Goal: Task Accomplishment & Management: Use online tool/utility

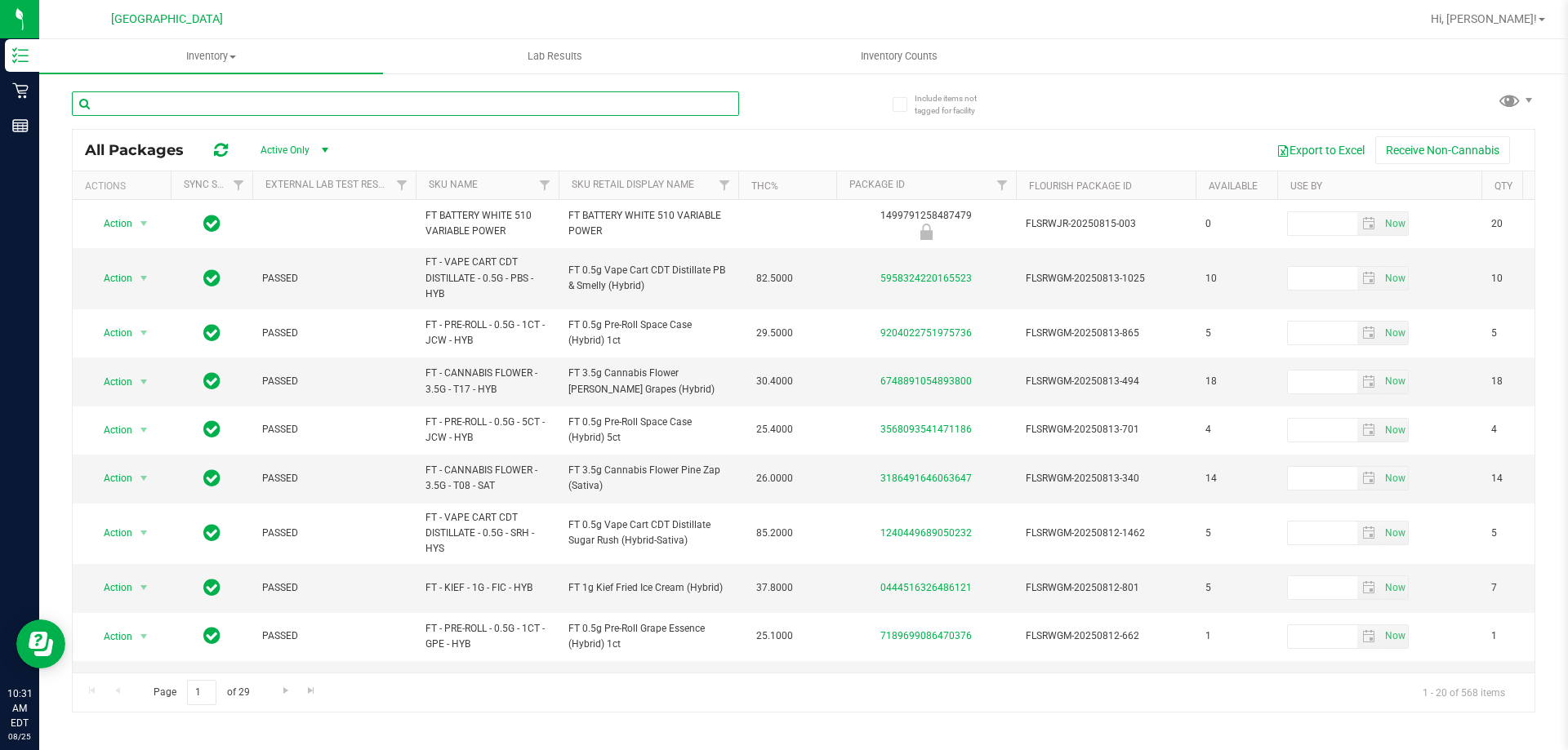
click at [349, 106] on input "text" at bounding box center [405, 104] width 667 height 25
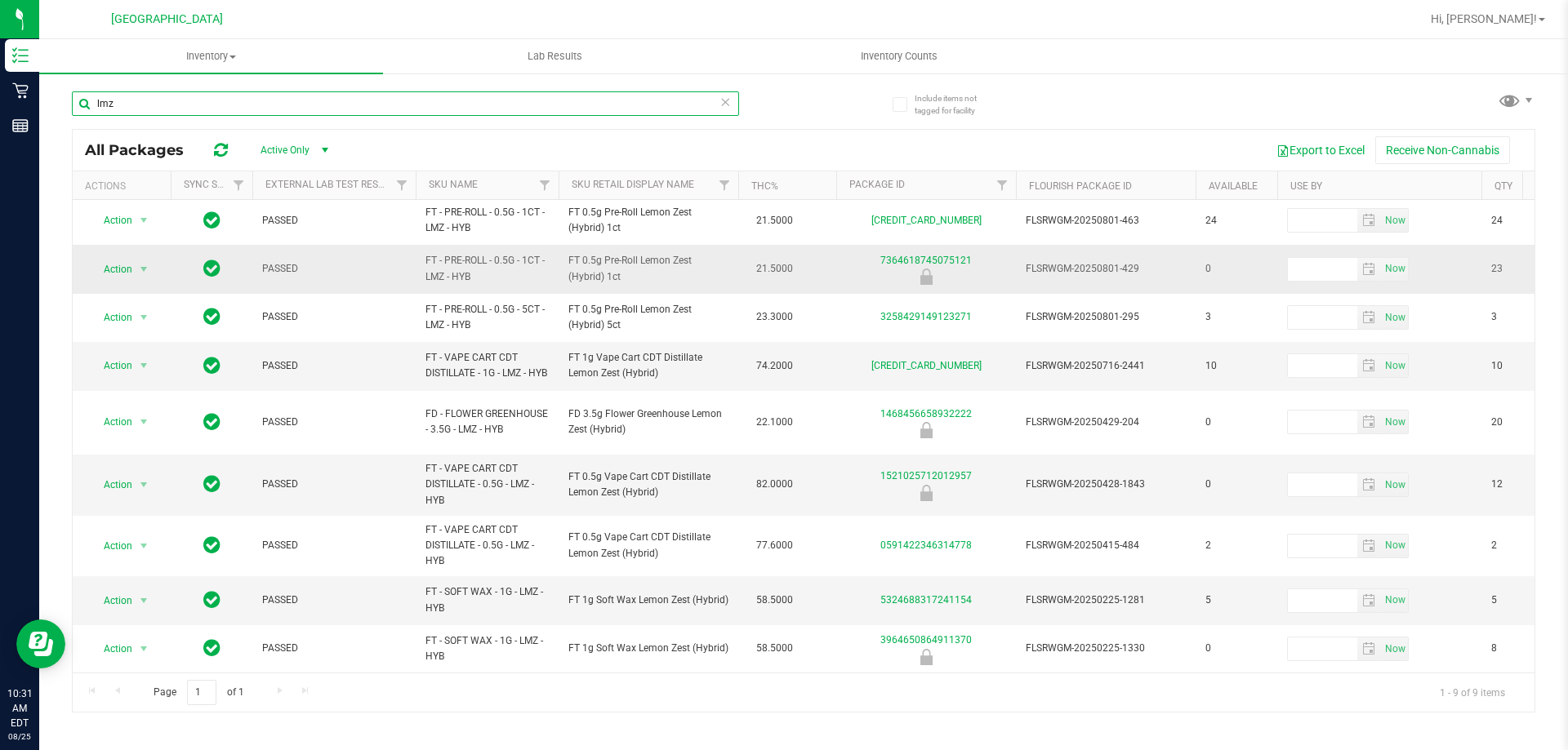
scroll to position [12, 0]
click at [332, 96] on input "lmz" at bounding box center [405, 104] width 667 height 25
type input "l"
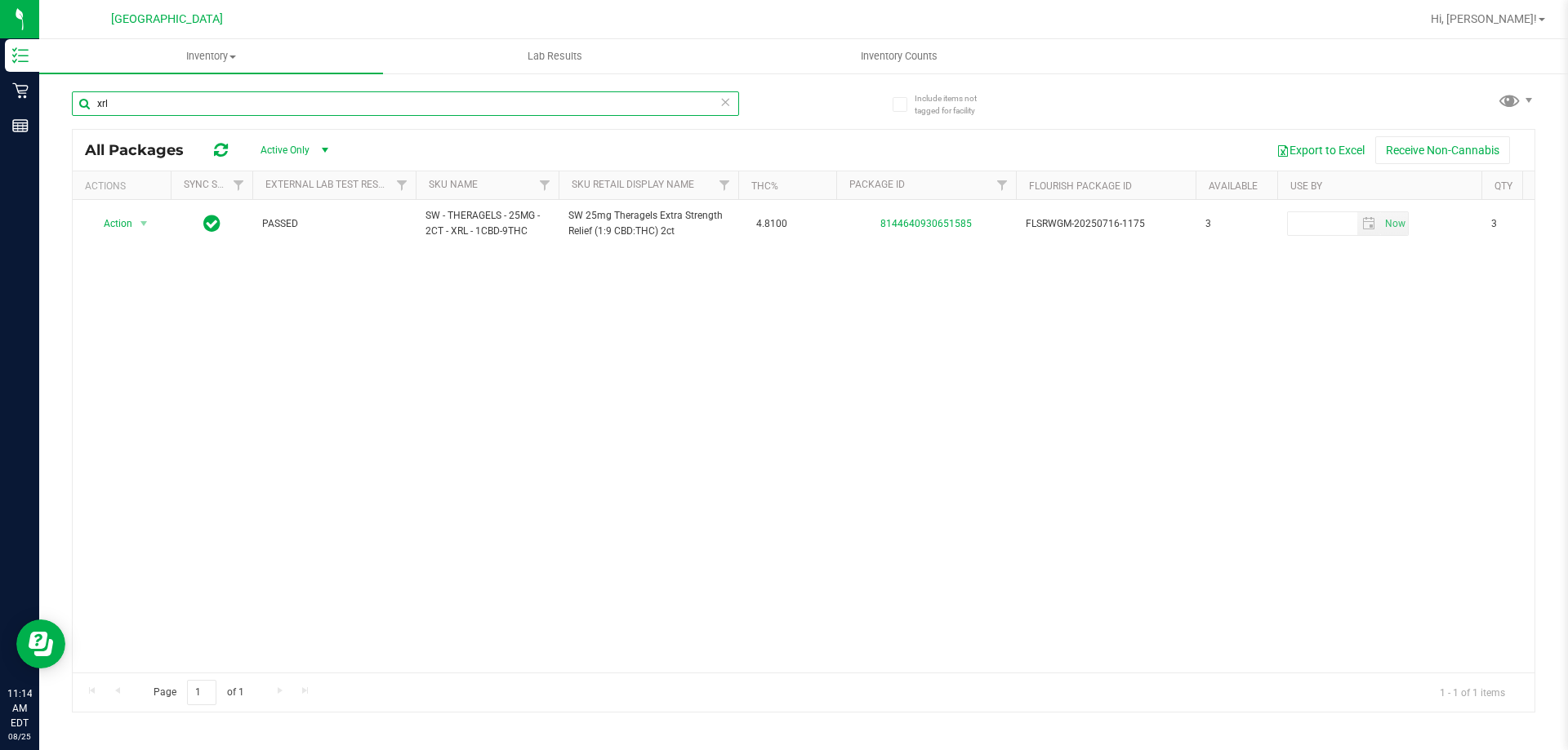
type input "xrl"
click at [724, 101] on icon at bounding box center [725, 101] width 11 height 19
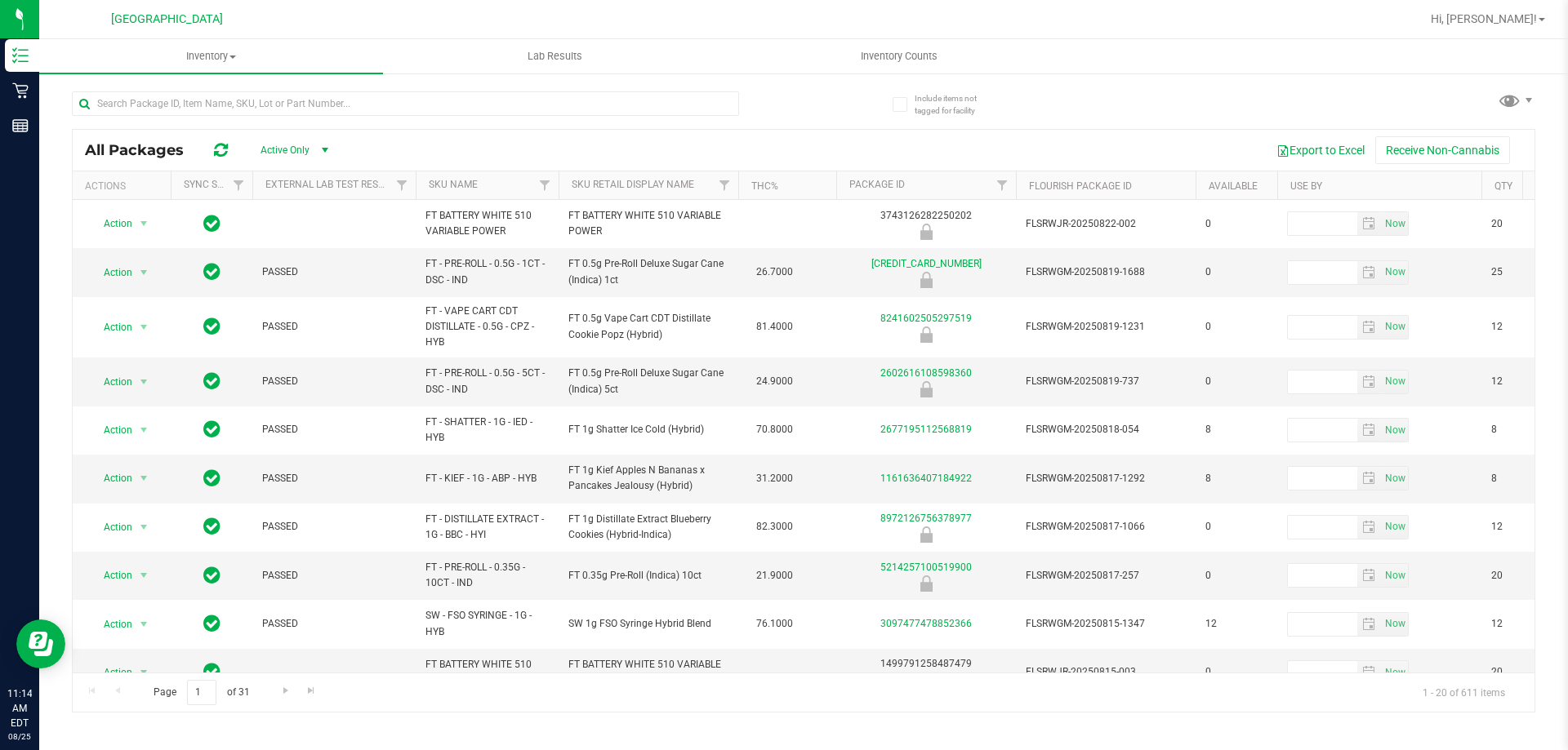
click at [531, 153] on div "Export to Excel Receive Non-Cannabis" at bounding box center [935, 150] width 1174 height 28
click at [466, 104] on input "text" at bounding box center [405, 104] width 667 height 25
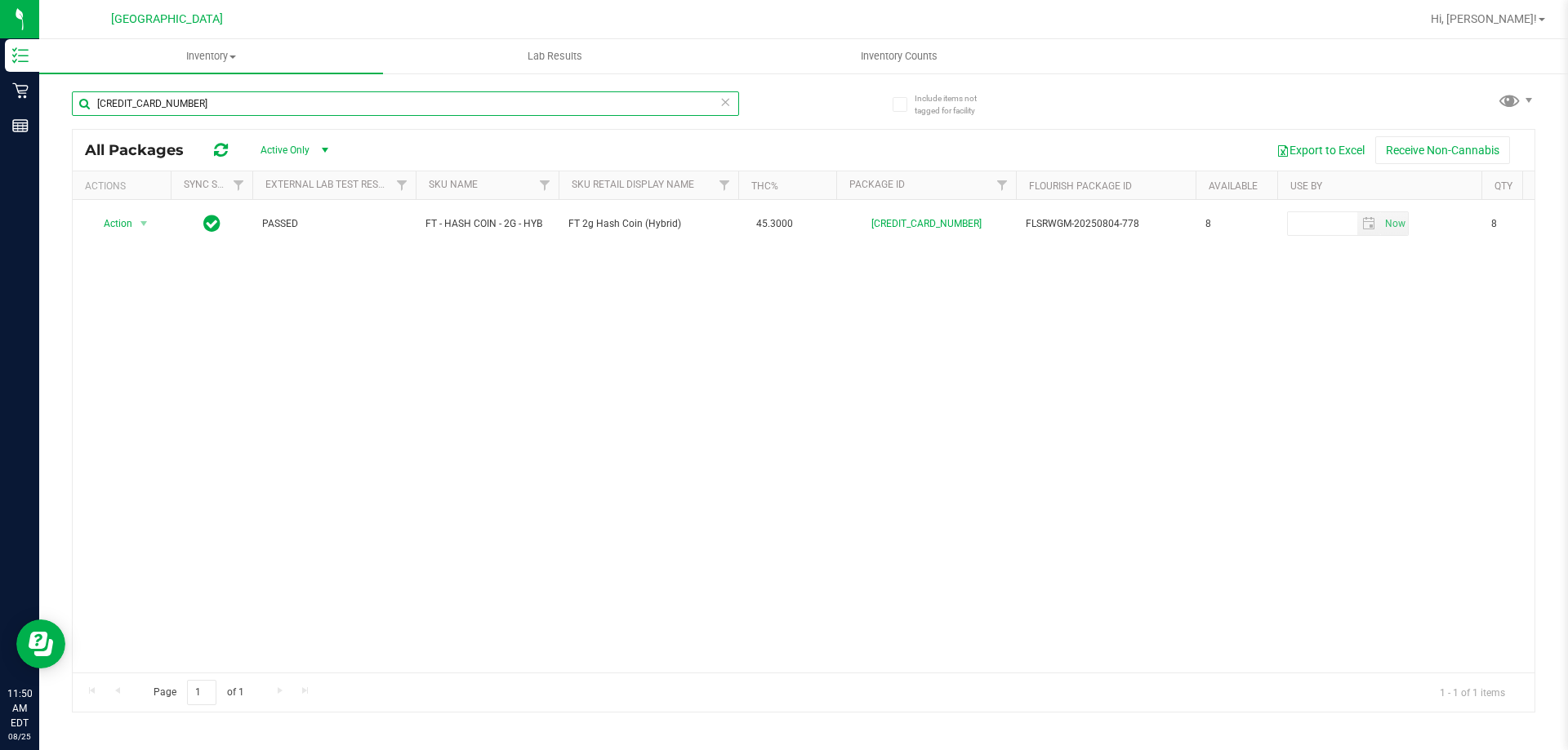
click at [711, 106] on input "[CREDIT_CARD_NUMBER]" at bounding box center [405, 104] width 667 height 25
type input "[CREDIT_CARD_NUMBER]"
click at [725, 96] on icon at bounding box center [725, 101] width 11 height 19
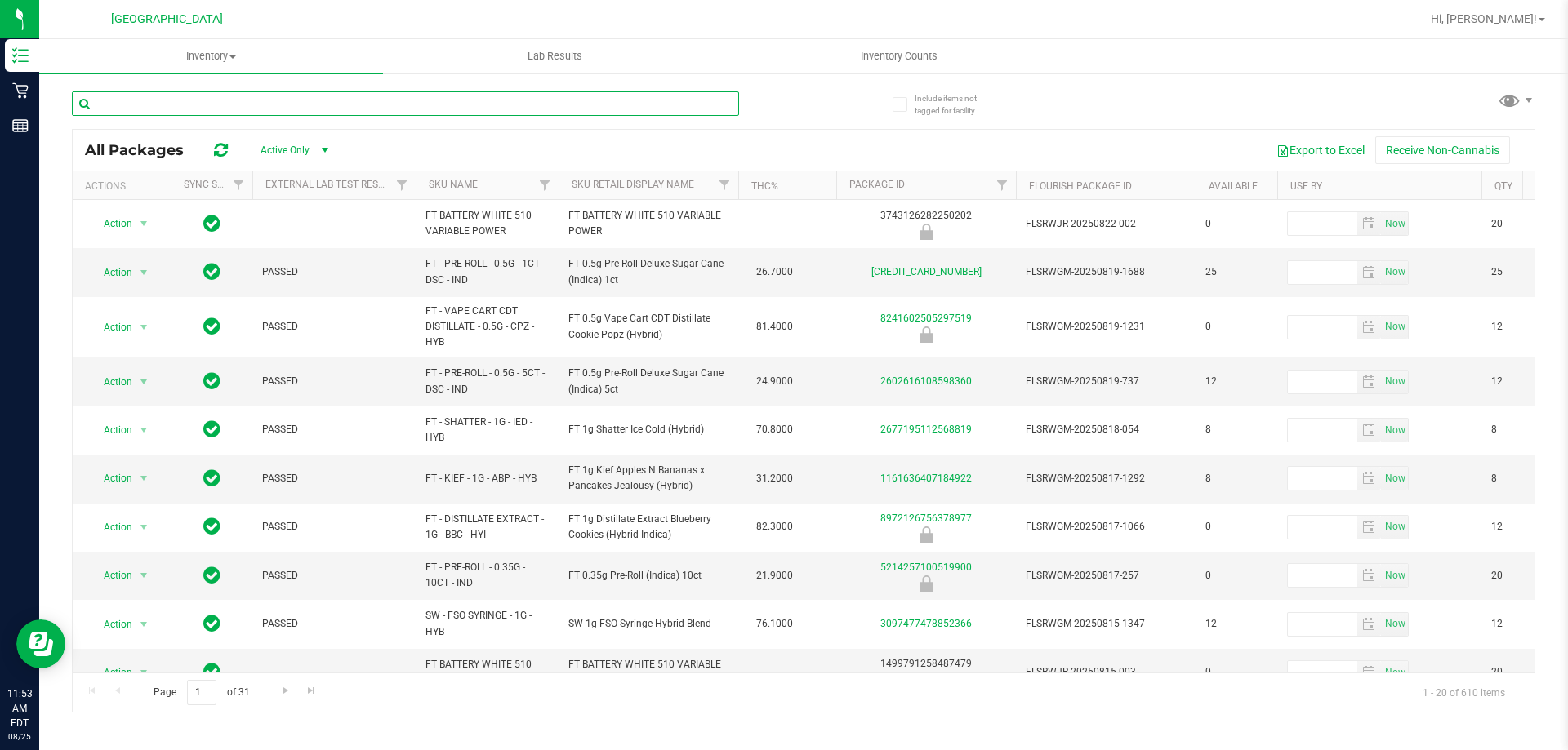
click at [202, 102] on input "text" at bounding box center [405, 104] width 667 height 25
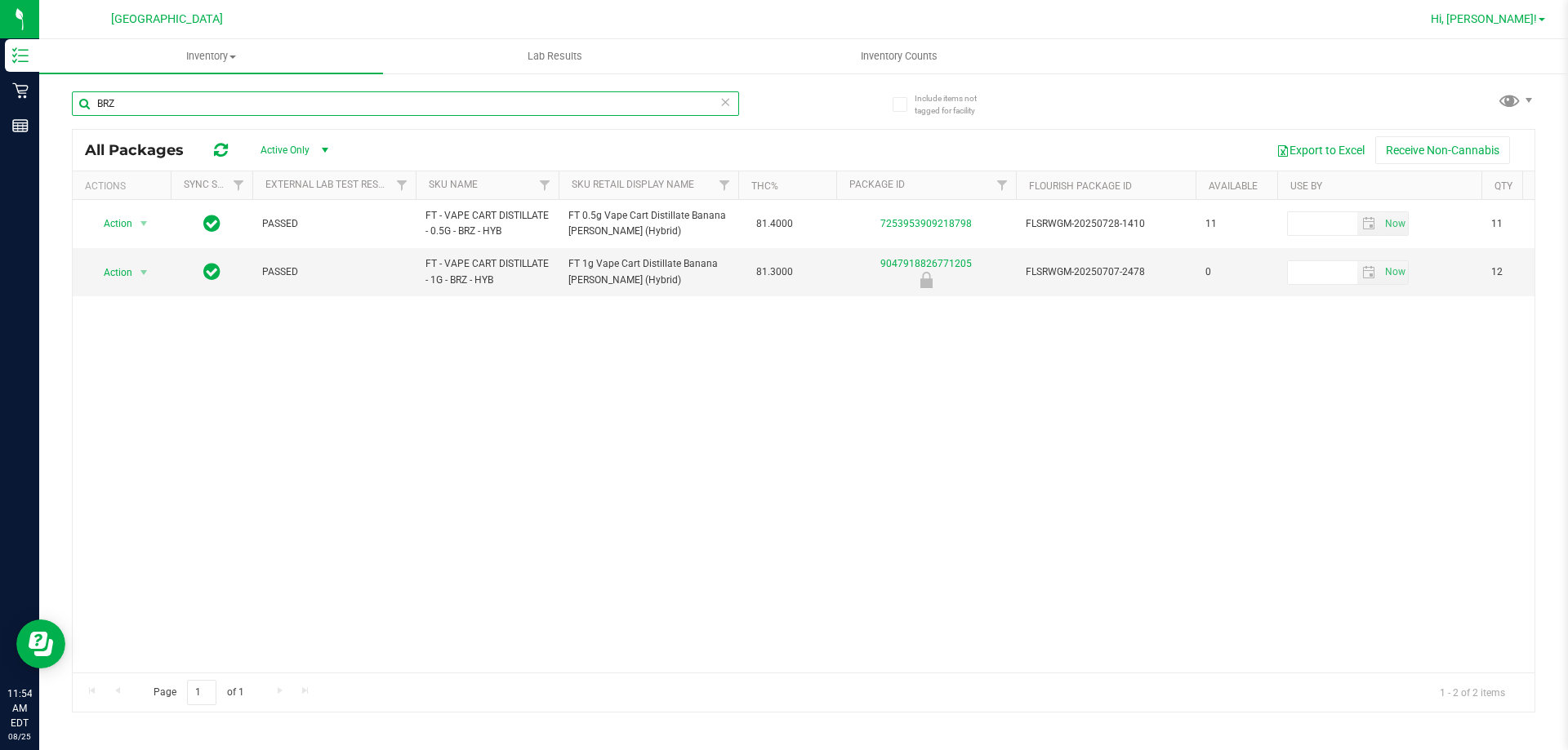
type input "BRZ"
click at [1547, 17] on link "Hi, [PERSON_NAME]!" at bounding box center [1487, 19] width 128 height 17
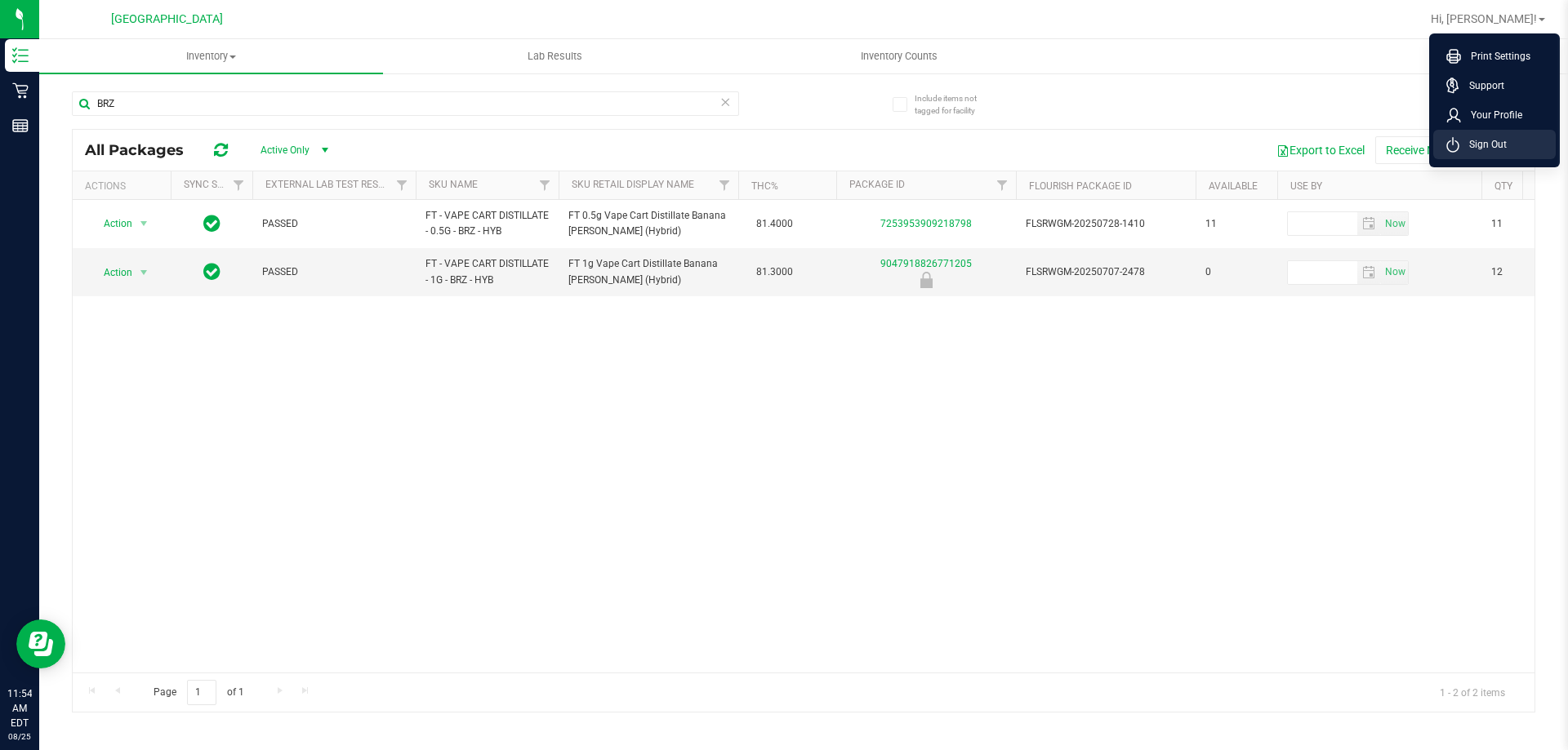
click at [1474, 151] on span "Sign Out" at bounding box center [1483, 144] width 48 height 17
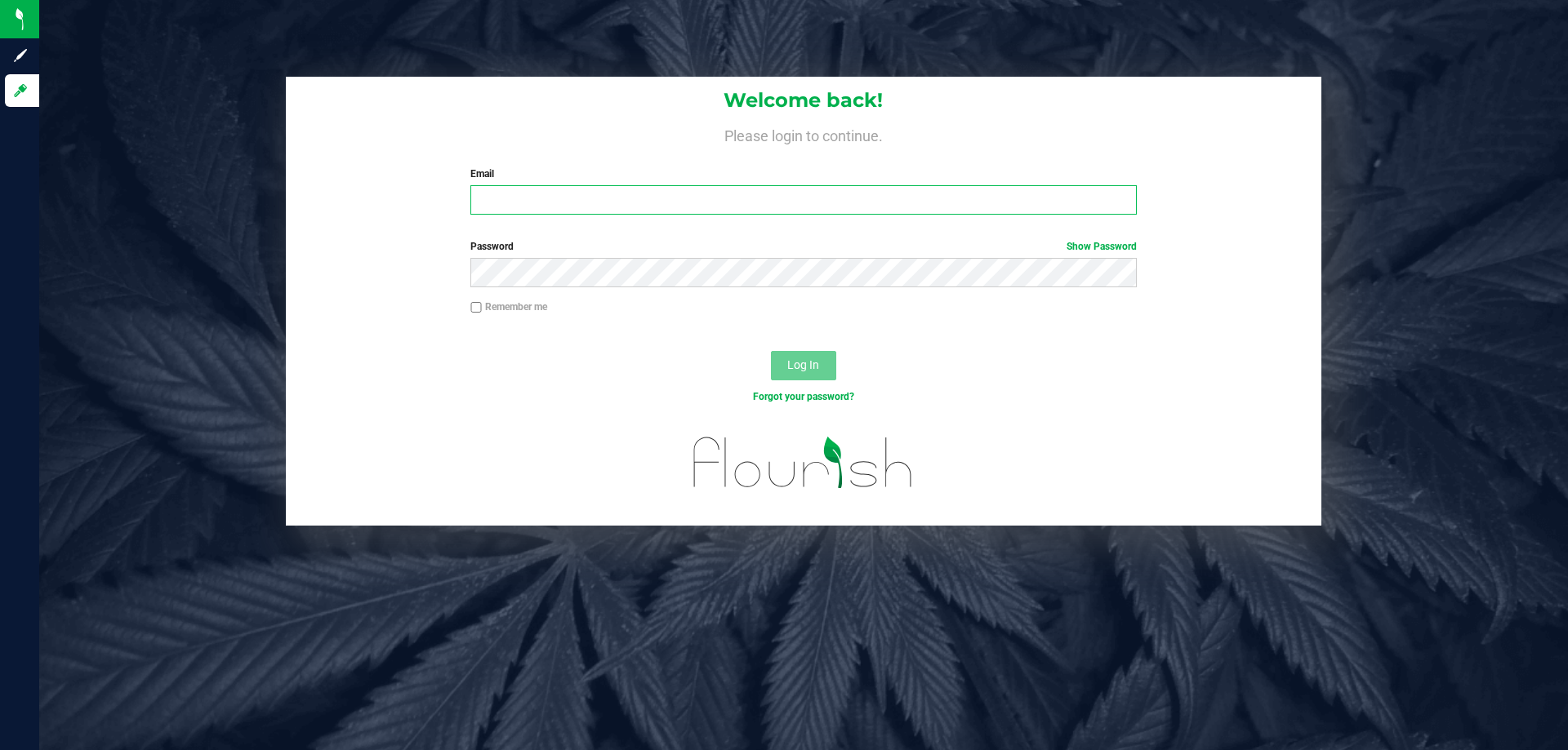
click at [756, 194] on input "Email" at bounding box center [803, 200] width 665 height 29
type input "[EMAIL_ADDRESS][DOMAIN_NAME]"
click at [771, 351] on button "Log In" at bounding box center [803, 365] width 65 height 29
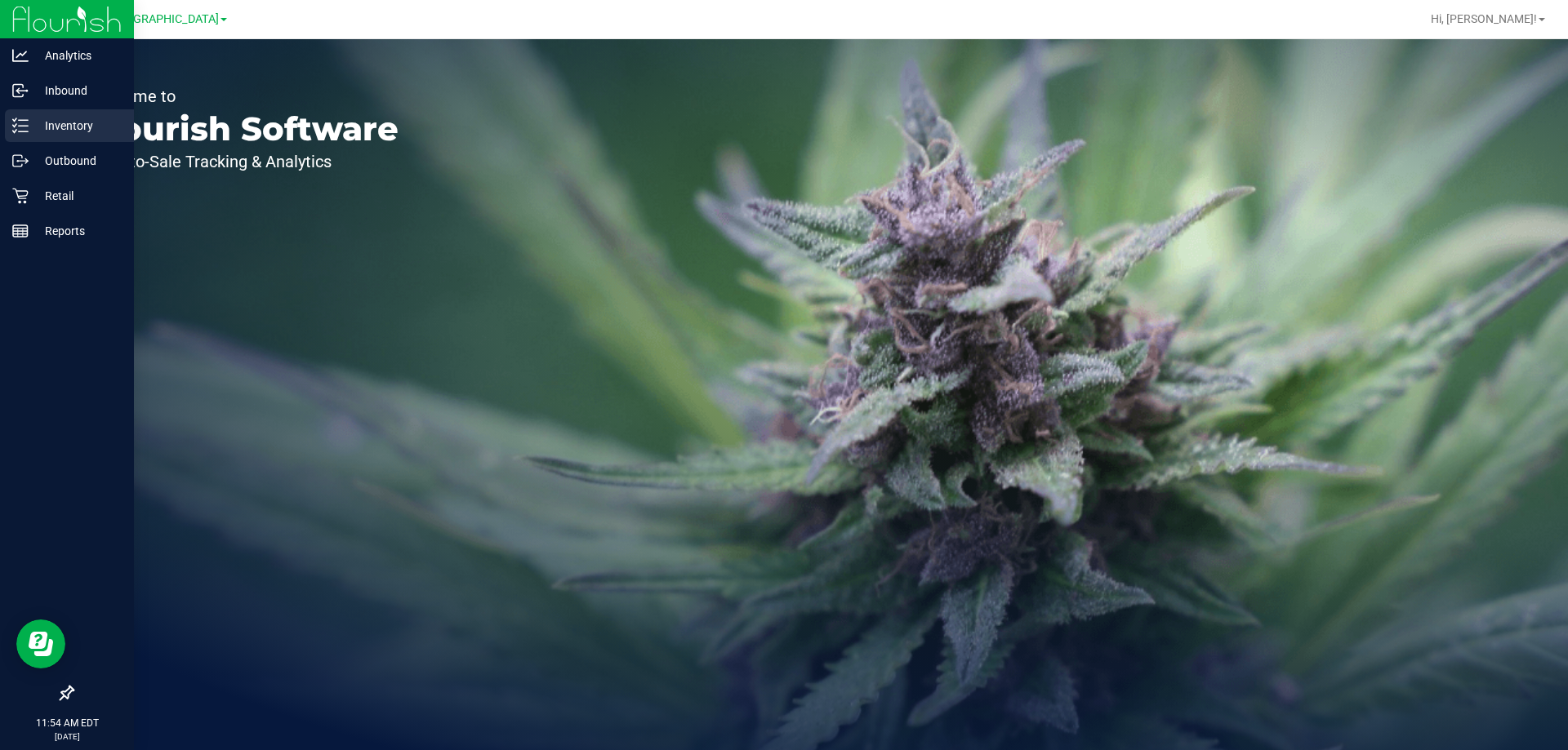
click at [31, 129] on p "Inventory" at bounding box center [77, 125] width 98 height 19
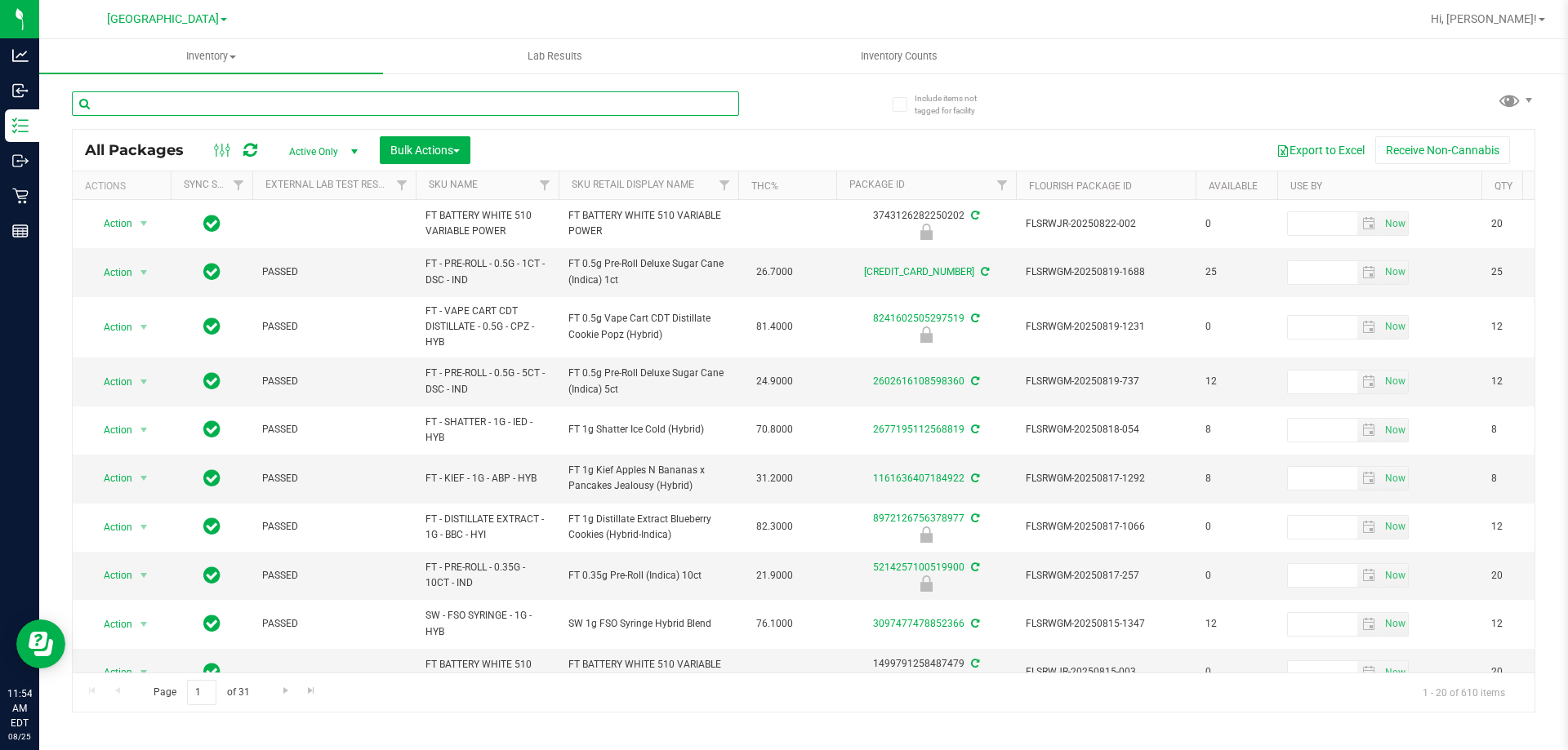
click at [208, 106] on input "text" at bounding box center [405, 104] width 667 height 25
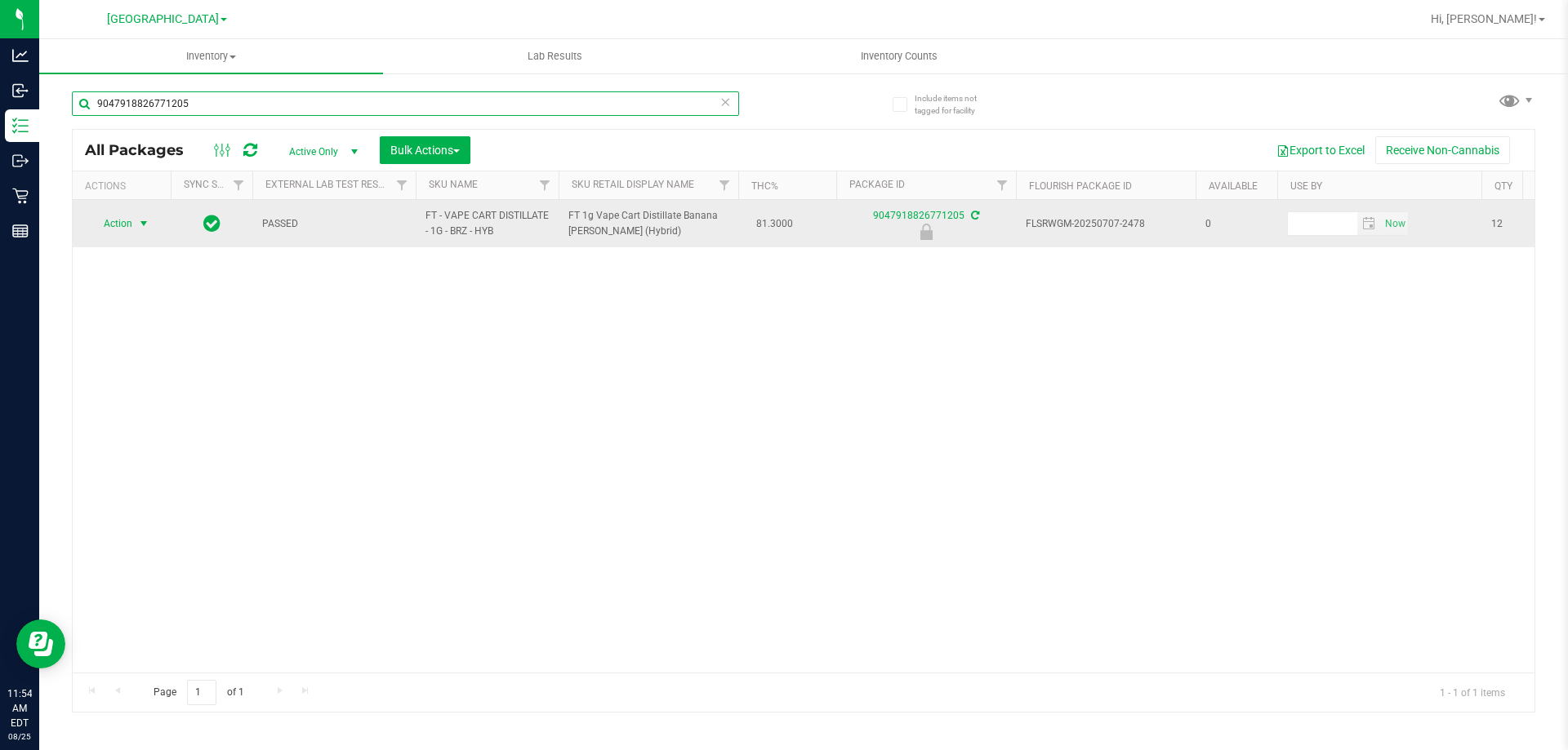
type input "9047918826771205"
click at [132, 224] on span "Action" at bounding box center [111, 223] width 44 height 23
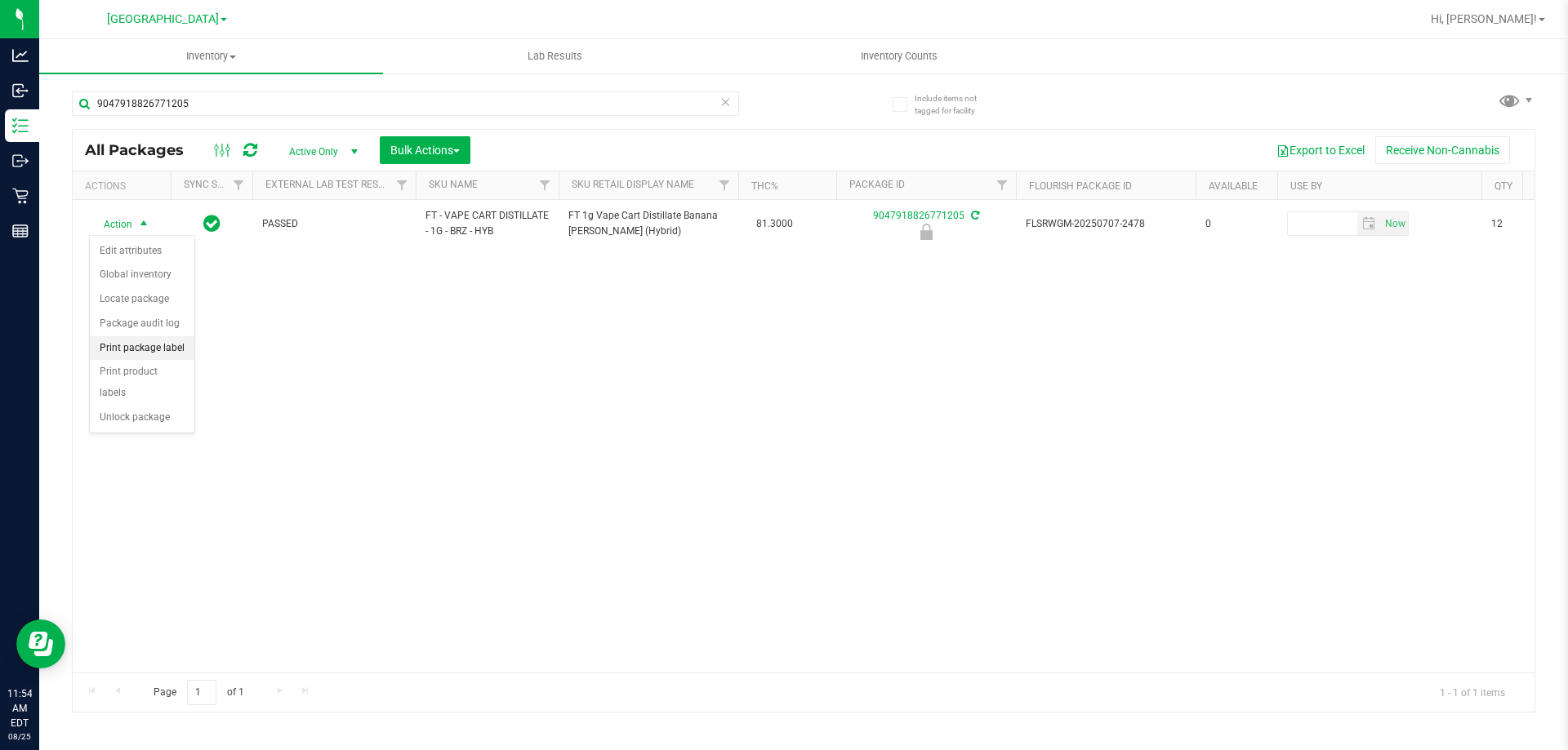
click at [146, 349] on li "Print package label" at bounding box center [142, 348] width 105 height 25
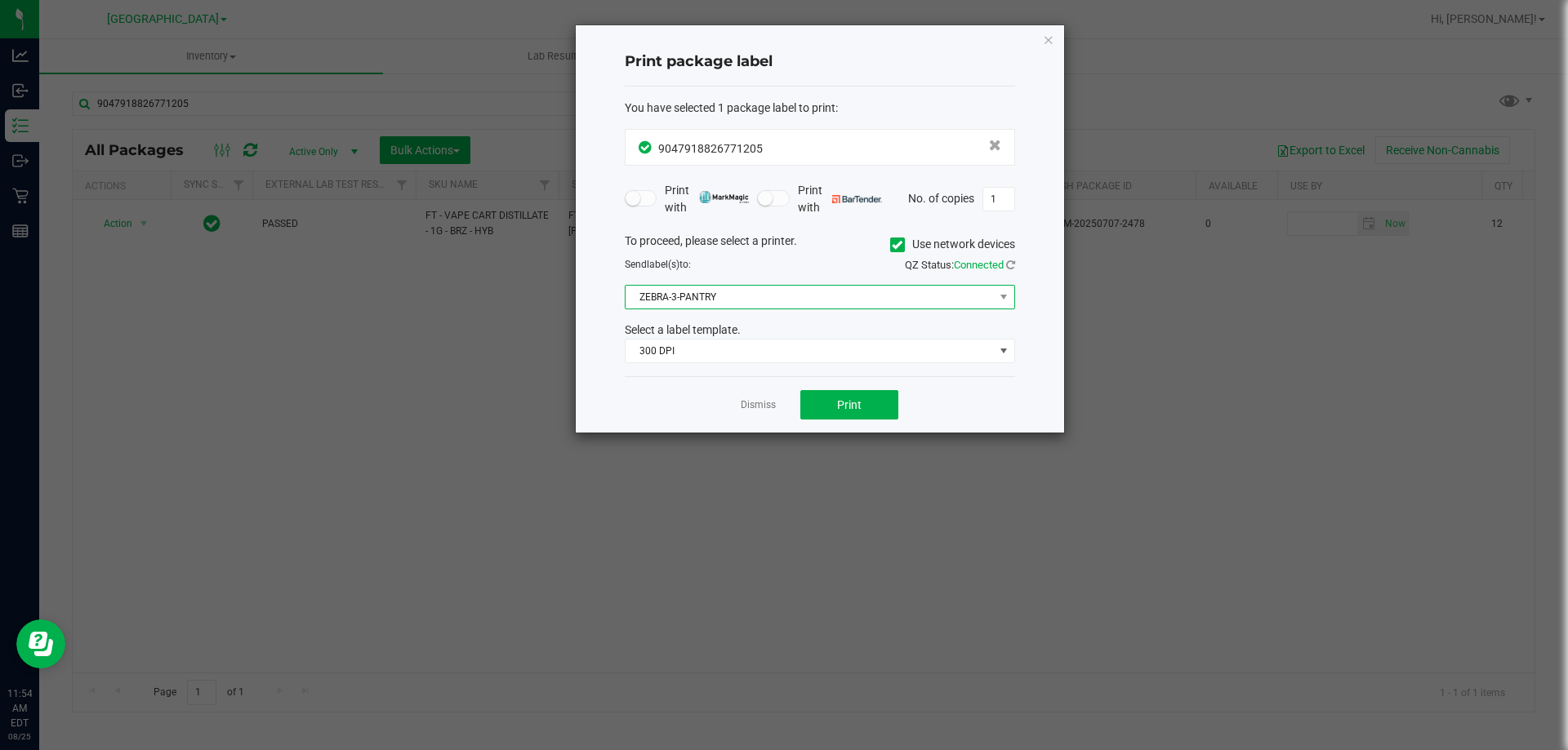
click at [819, 289] on span "ZEBRA-3-PANTRY" at bounding box center [809, 297] width 368 height 23
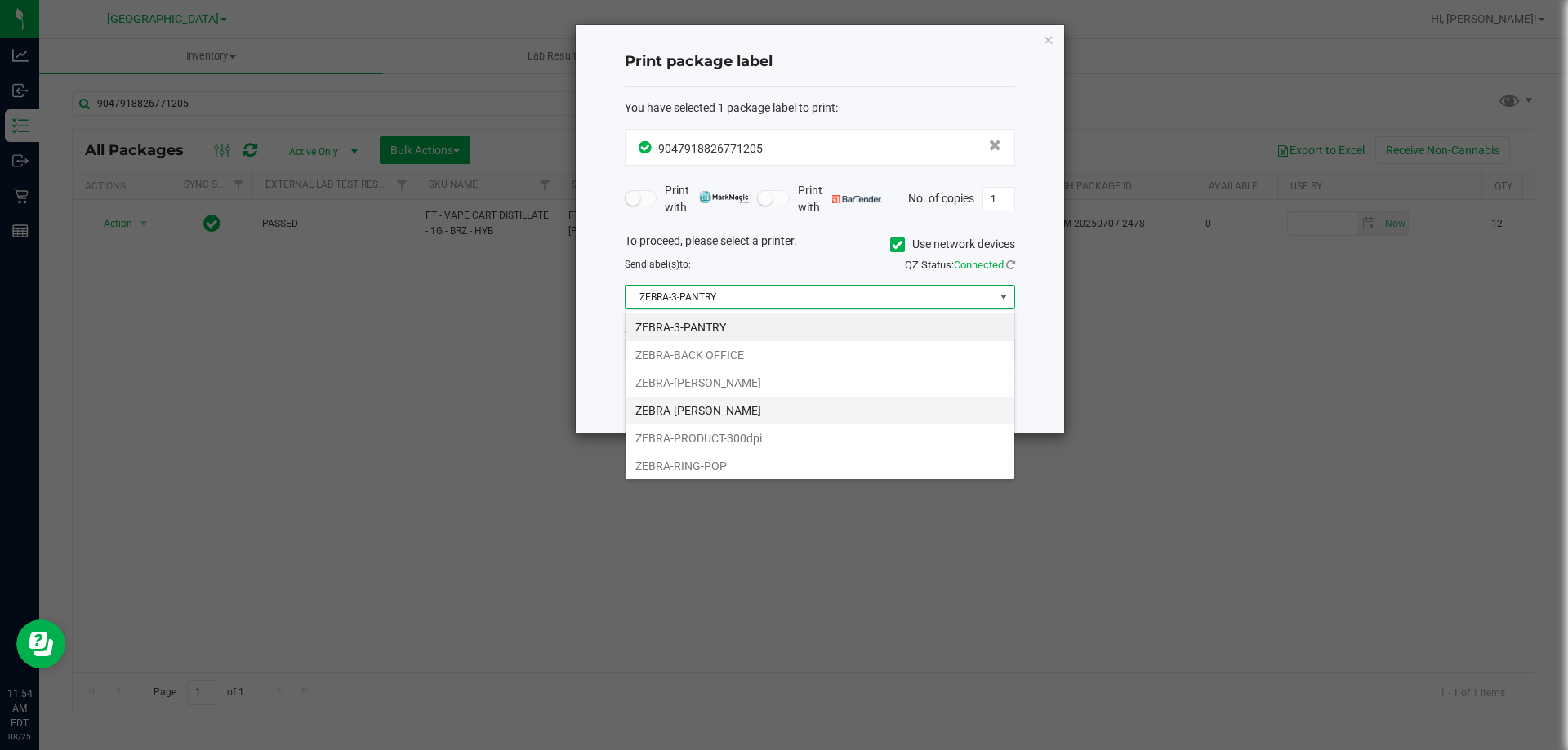
scroll to position [25, 390]
click at [719, 418] on li "ZEBRA-[PERSON_NAME]" at bounding box center [819, 410] width 389 height 28
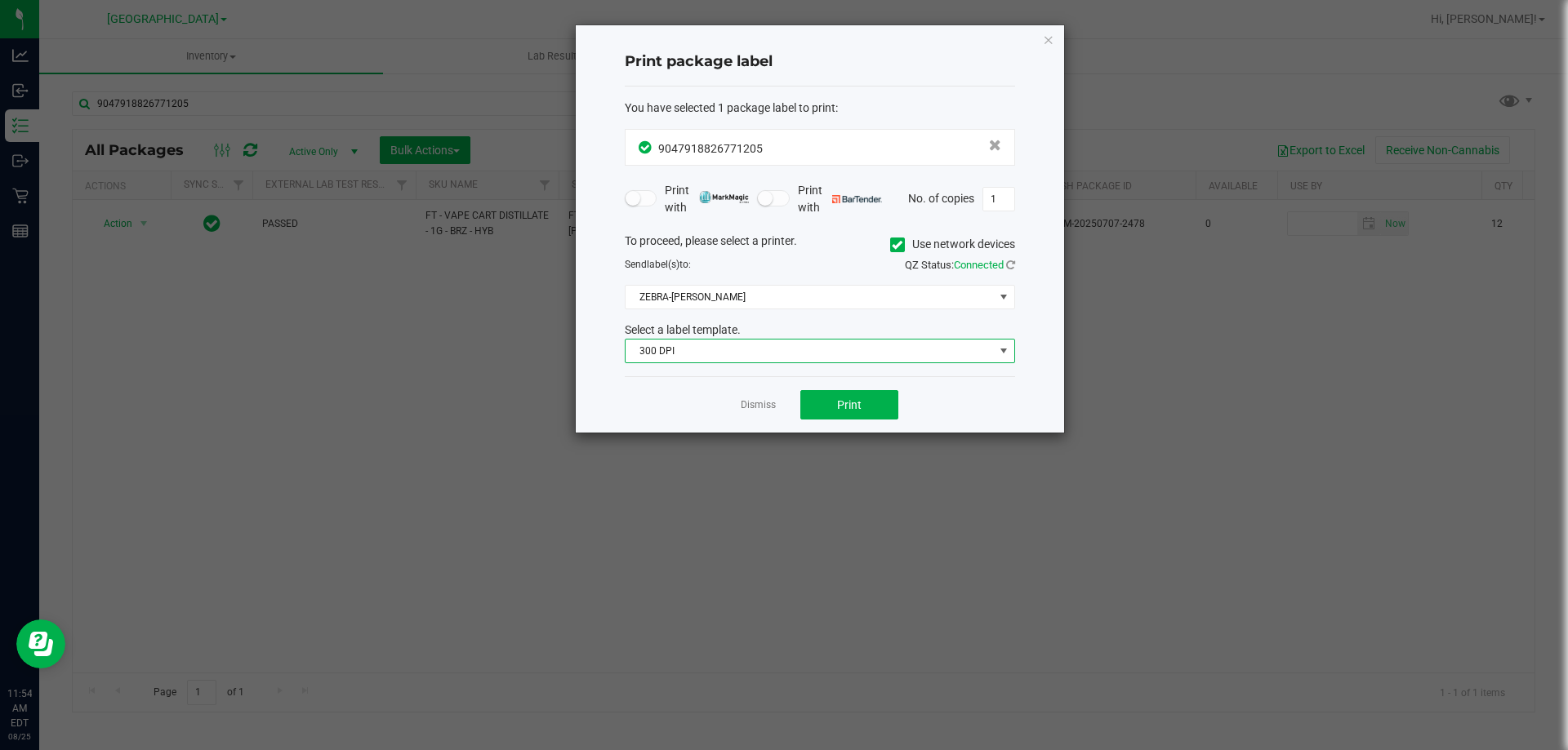
click at [714, 361] on span "300 DPI" at bounding box center [809, 351] width 368 height 23
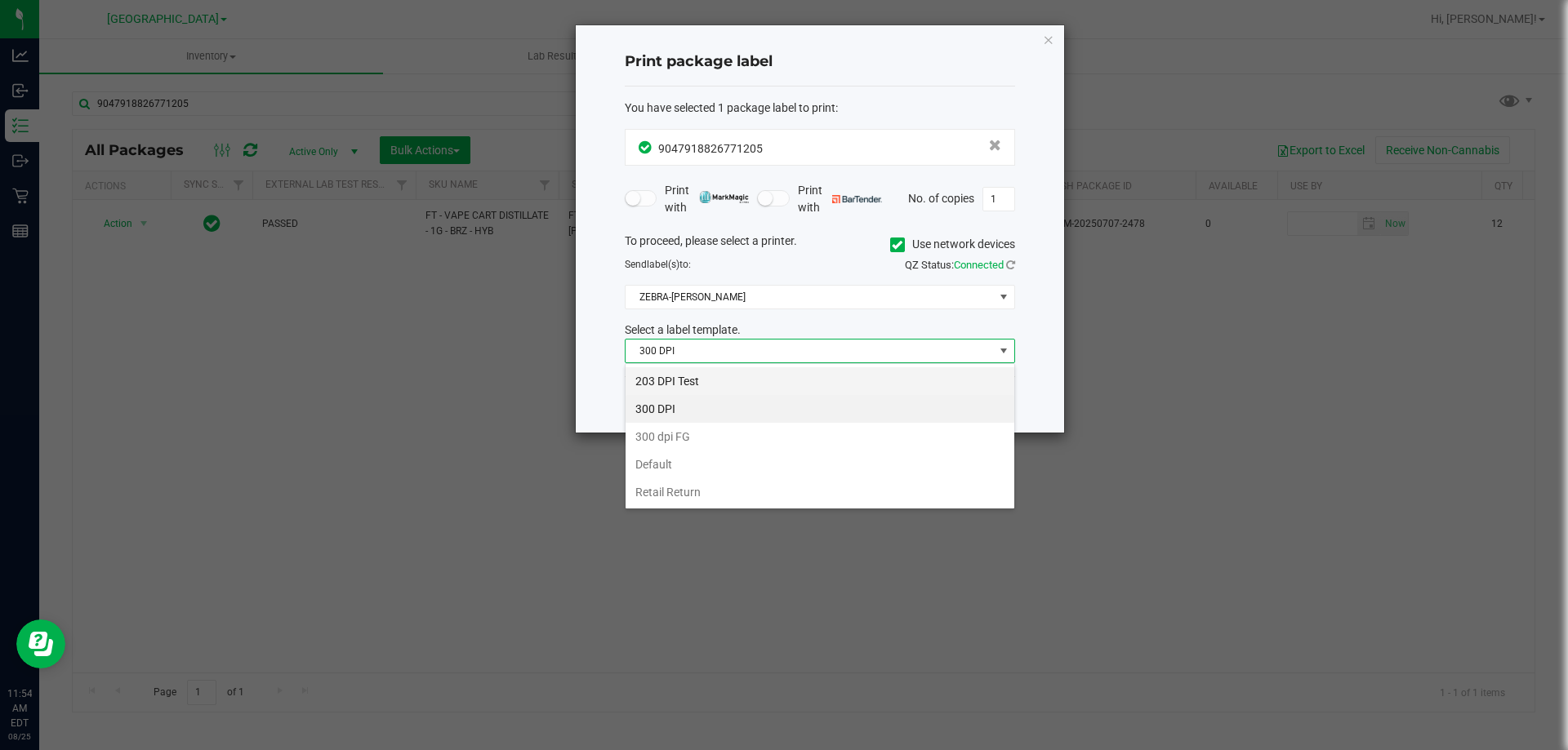
click at [701, 373] on li "203 DPI Test" at bounding box center [819, 381] width 389 height 28
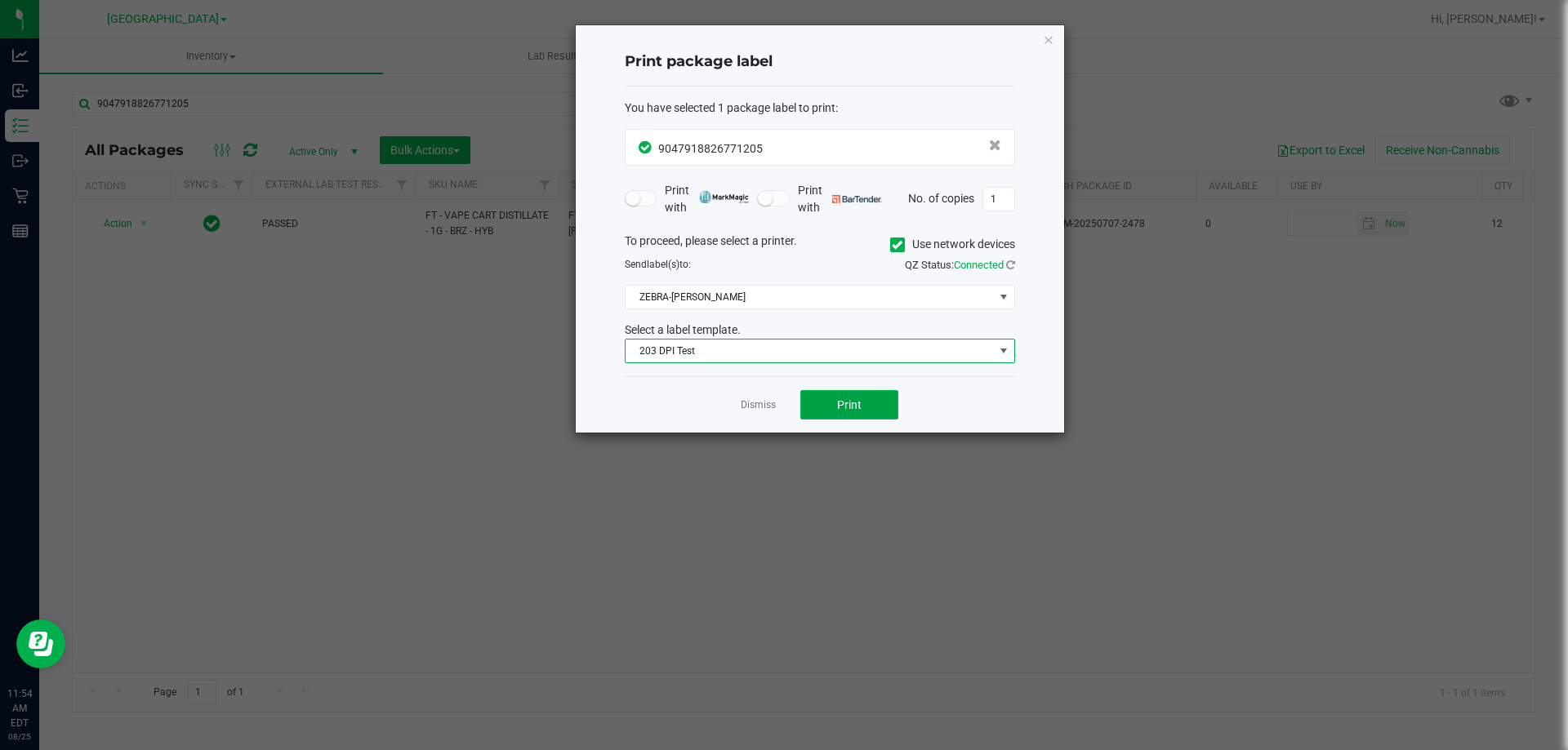
click at [819, 400] on button "Print" at bounding box center [849, 405] width 98 height 29
